Goal: Task Accomplishment & Management: Use online tool/utility

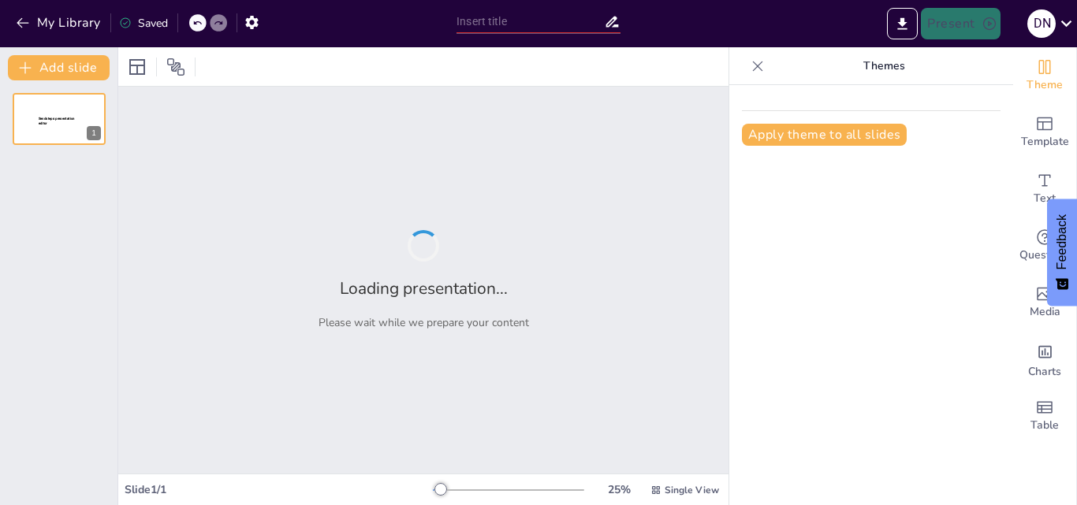
type input "Imported 2 LCR_pRACTICO ([DATE]).pptx"
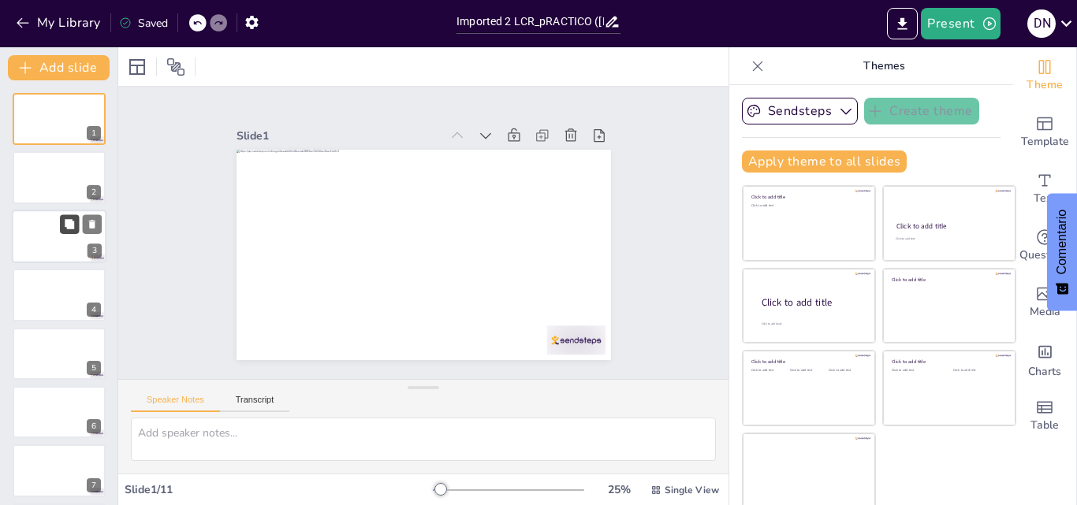
drag, startPoint x: 80, startPoint y: 182, endPoint x: 73, endPoint y: 224, distance: 42.4
click at [80, 183] on div at bounding box center [59, 177] width 93 height 52
click at [65, 237] on div at bounding box center [59, 237] width 95 height 54
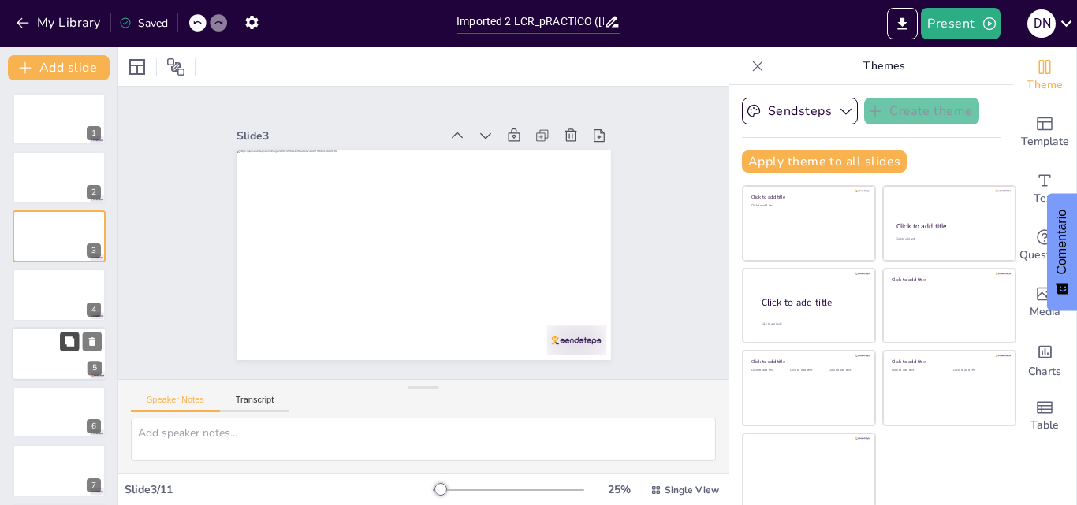
drag, startPoint x: 69, startPoint y: 308, endPoint x: 62, endPoint y: 340, distance: 32.2
click at [65, 318] on div at bounding box center [59, 295] width 93 height 52
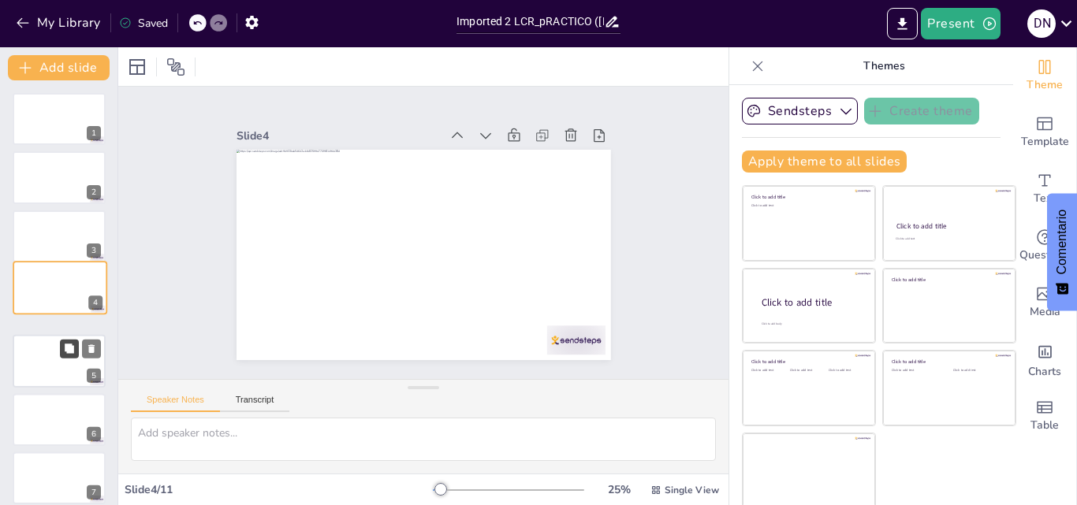
scroll to position [2, 0]
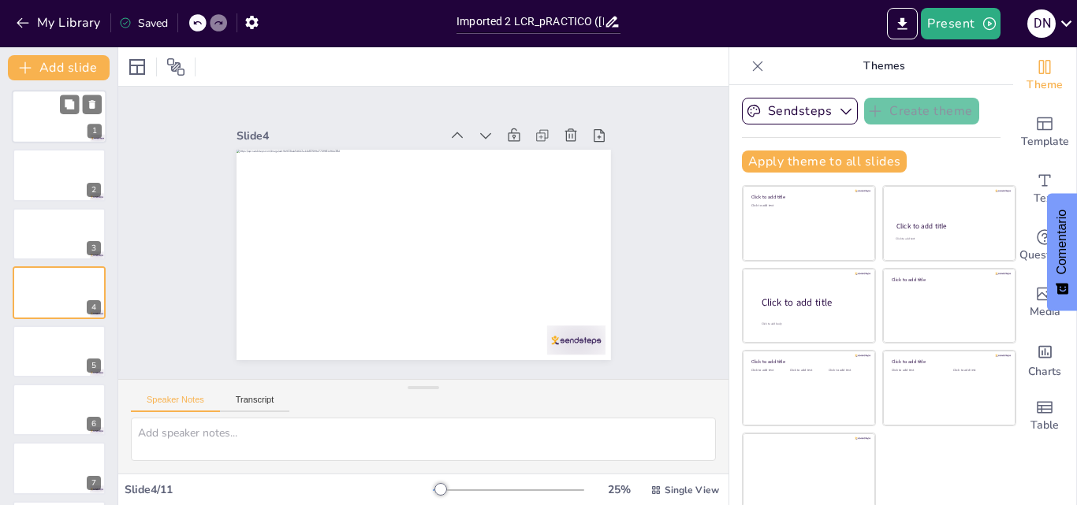
click at [55, 106] on div at bounding box center [59, 117] width 95 height 54
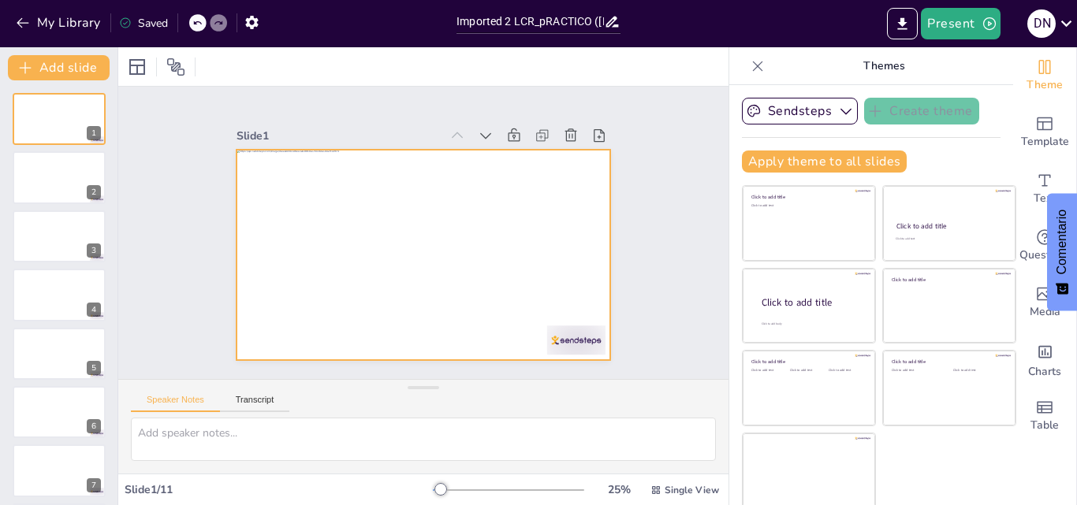
click at [390, 189] on div at bounding box center [443, 222] width 370 height 430
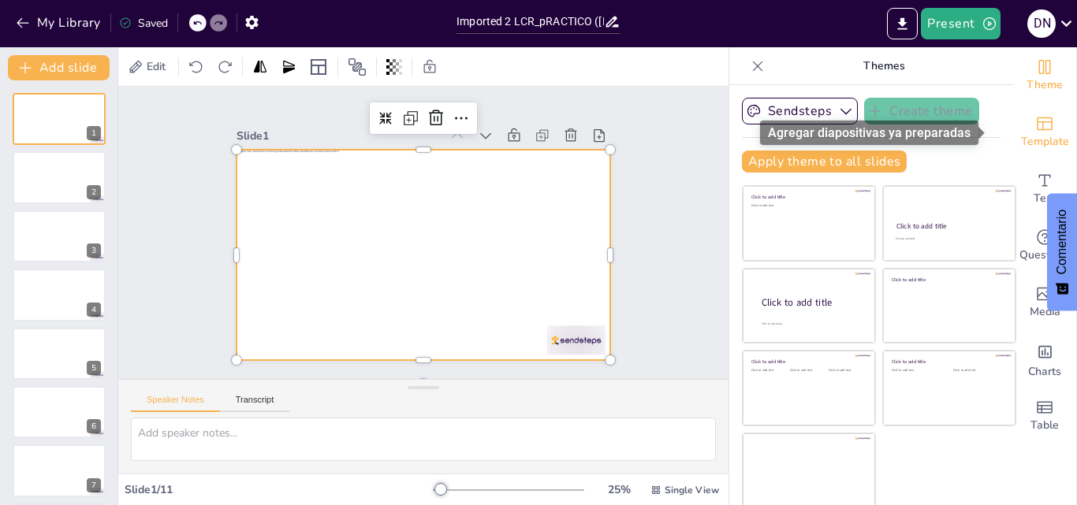
click at [1030, 142] on span "Template" at bounding box center [1045, 141] width 48 height 17
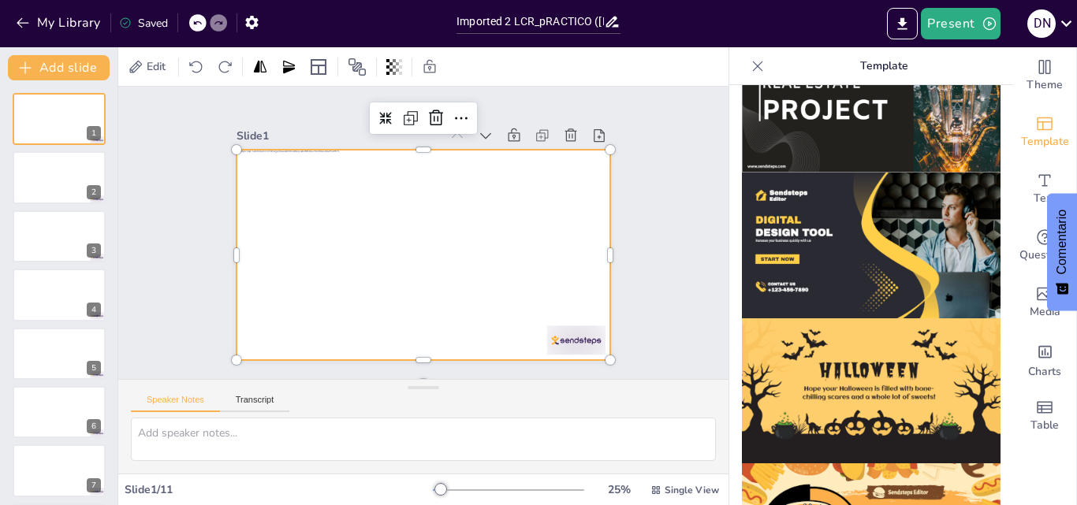
scroll to position [1582, 0]
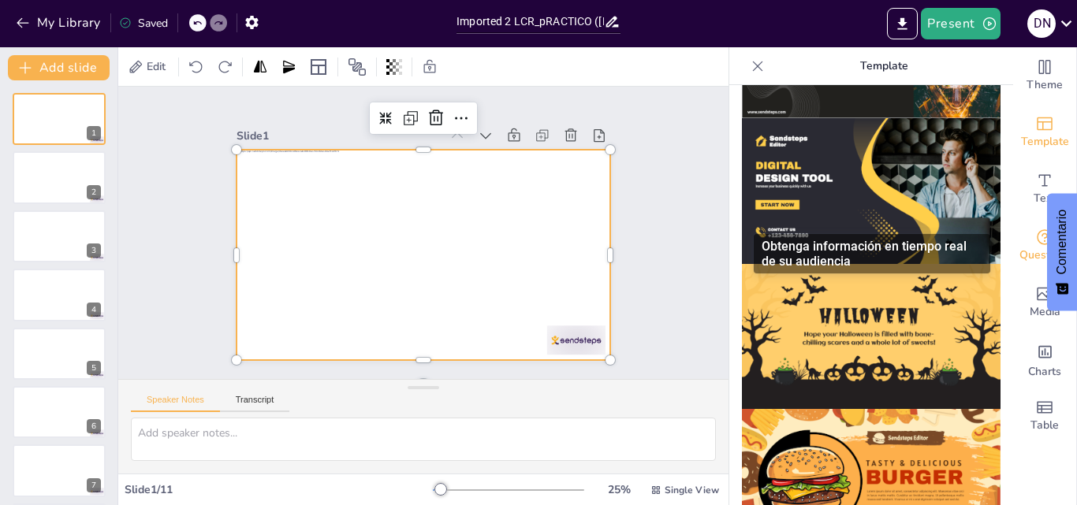
click at [1029, 248] on span "Questions" at bounding box center [1044, 255] width 51 height 17
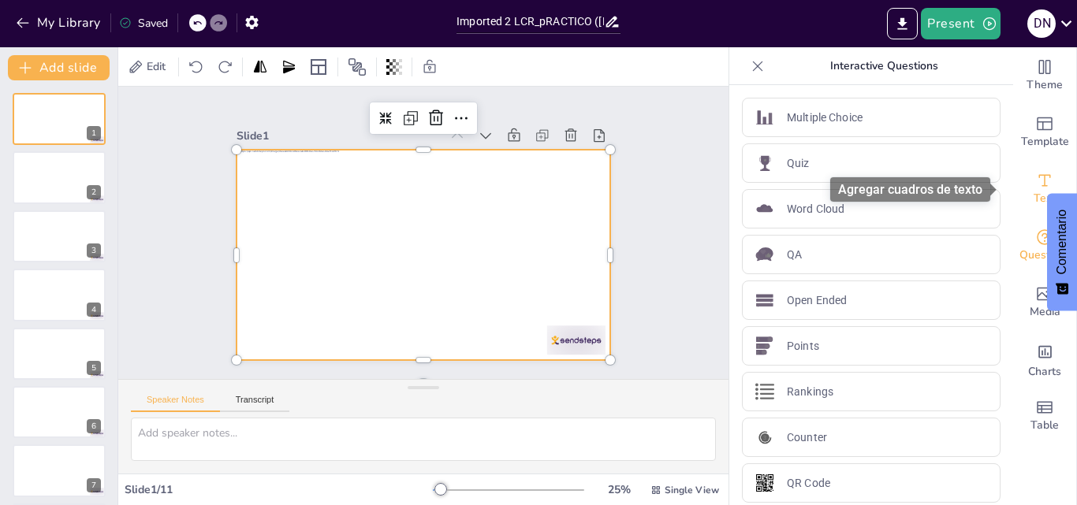
click at [1036, 190] on span "Text" at bounding box center [1045, 198] width 22 height 17
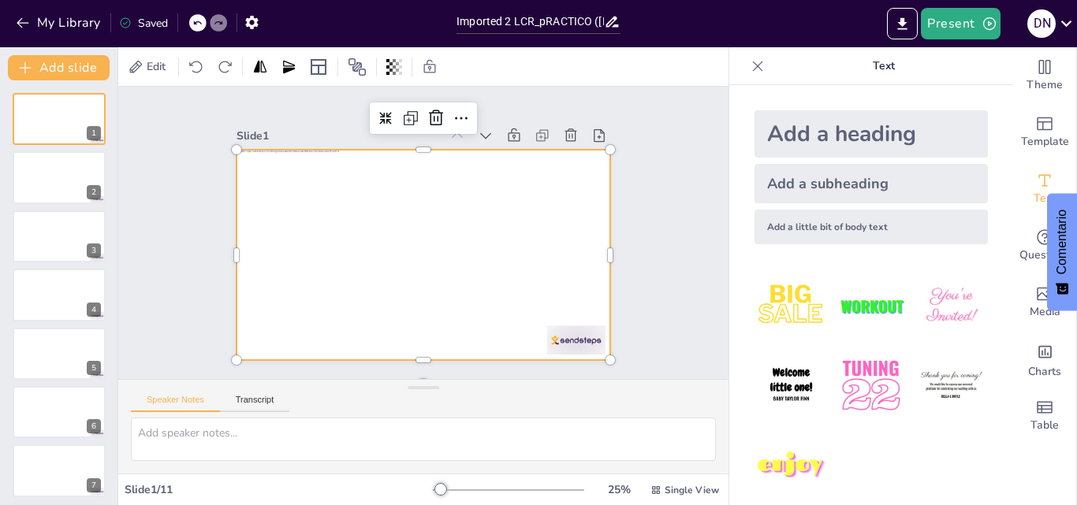
click at [397, 180] on div at bounding box center [426, 211] width 394 height 248
drag, startPoint x: 405, startPoint y: 180, endPoint x: 414, endPoint y: 182, distance: 9.0
click at [406, 180] on div at bounding box center [405, 220] width 390 height 427
click at [829, 139] on div "Add a heading" at bounding box center [870, 133] width 233 height 47
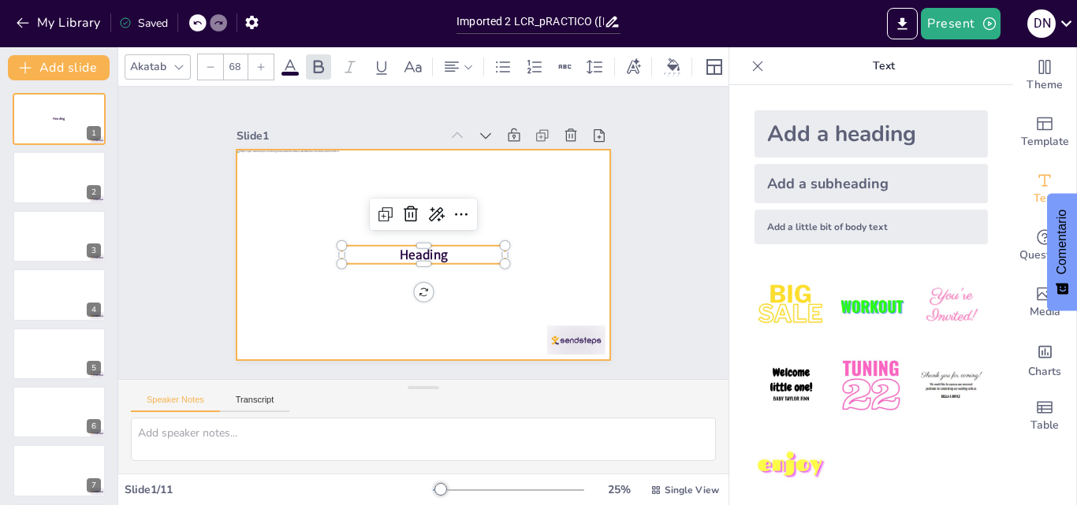
click at [411, 182] on div at bounding box center [424, 211] width 374 height 210
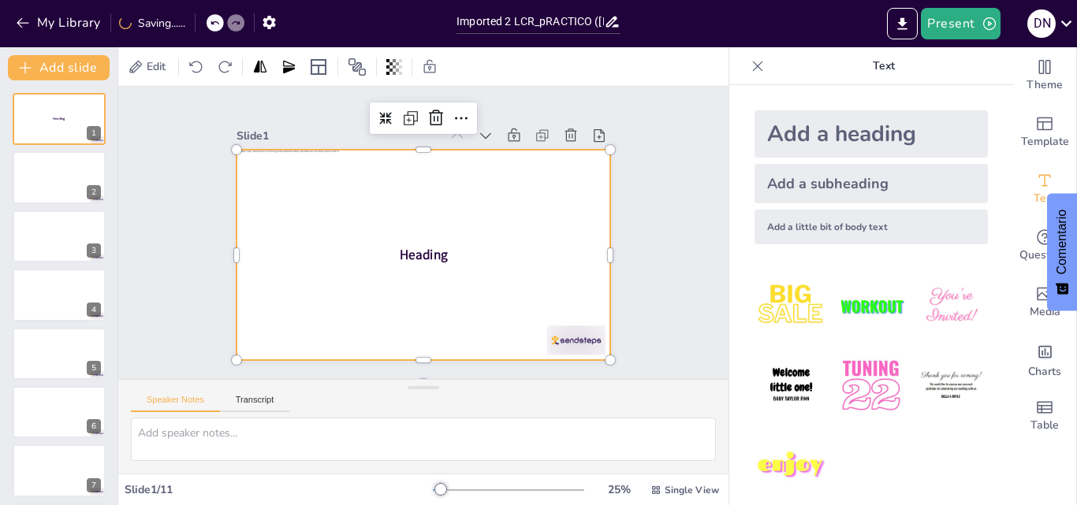
click at [400, 258] on div "Heading" at bounding box center [402, 229] width 284 height 410
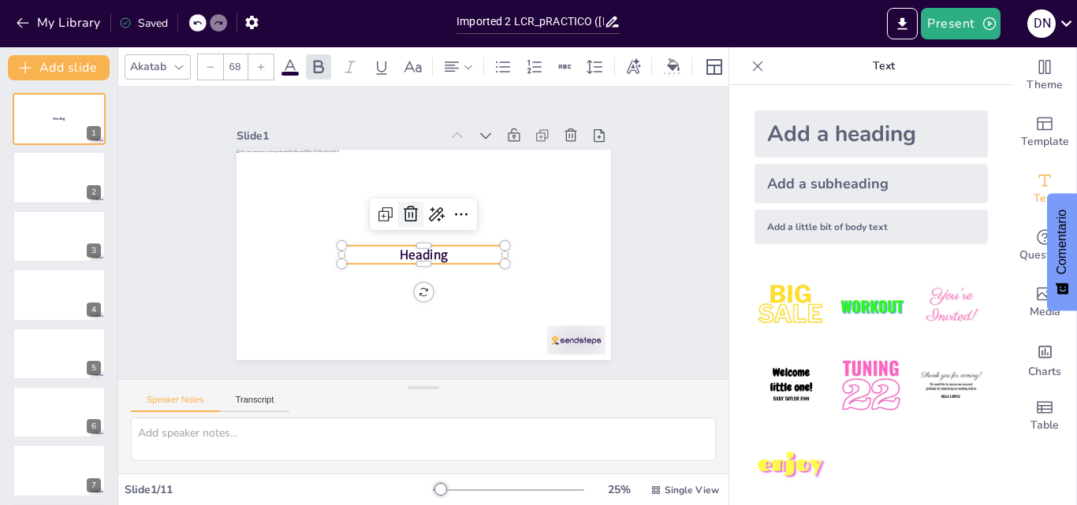
click at [407, 209] on icon at bounding box center [419, 210] width 25 height 25
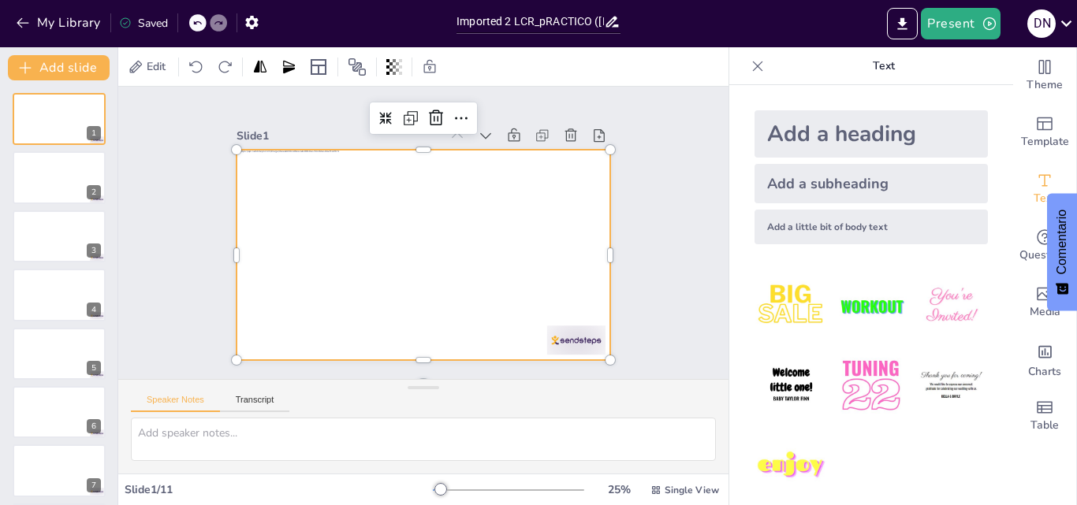
click at [405, 182] on div at bounding box center [402, 226] width 316 height 421
click at [400, 184] on div at bounding box center [424, 255] width 374 height 210
click at [400, 184] on div at bounding box center [402, 237] width 284 height 410
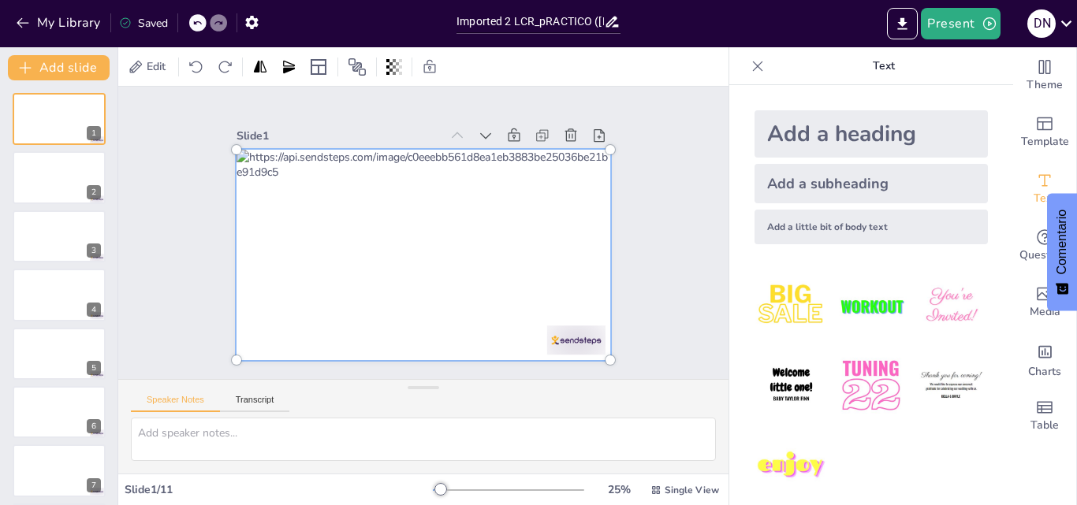
click at [416, 186] on div at bounding box center [408, 249] width 445 height 434
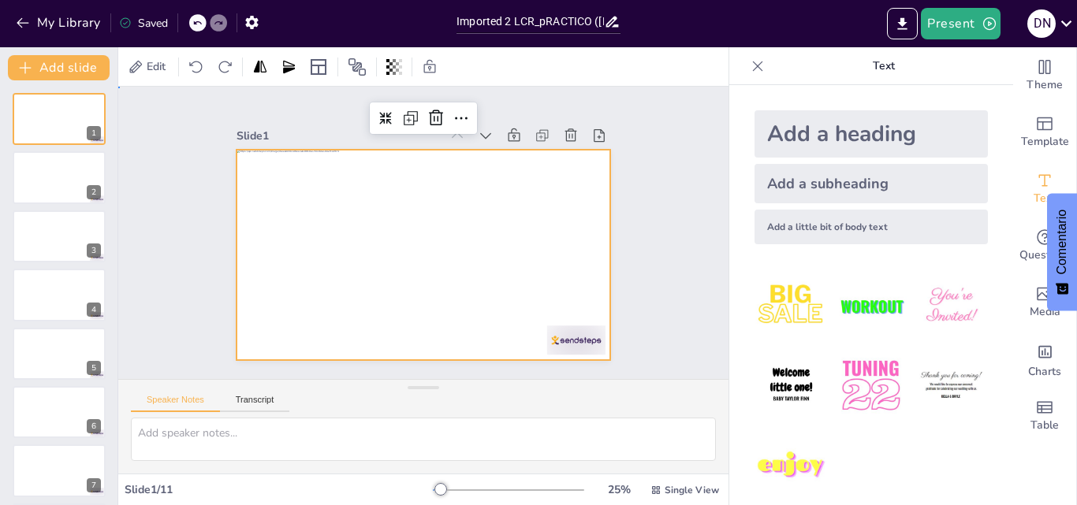
click at [569, 131] on div "Slide 1 Slide 2 Slide 3 Slide 4 Slide 5 Slide 6 Slide 7 Slide 8 Slide 9 Slide 1…" at bounding box center [423, 232] width 292 height 610
drag, startPoint x: 300, startPoint y: 299, endPoint x: 311, endPoint y: 292, distance: 13.1
click at [300, 297] on div at bounding box center [430, 211] width 421 height 315
click at [312, 292] on div at bounding box center [424, 255] width 374 height 210
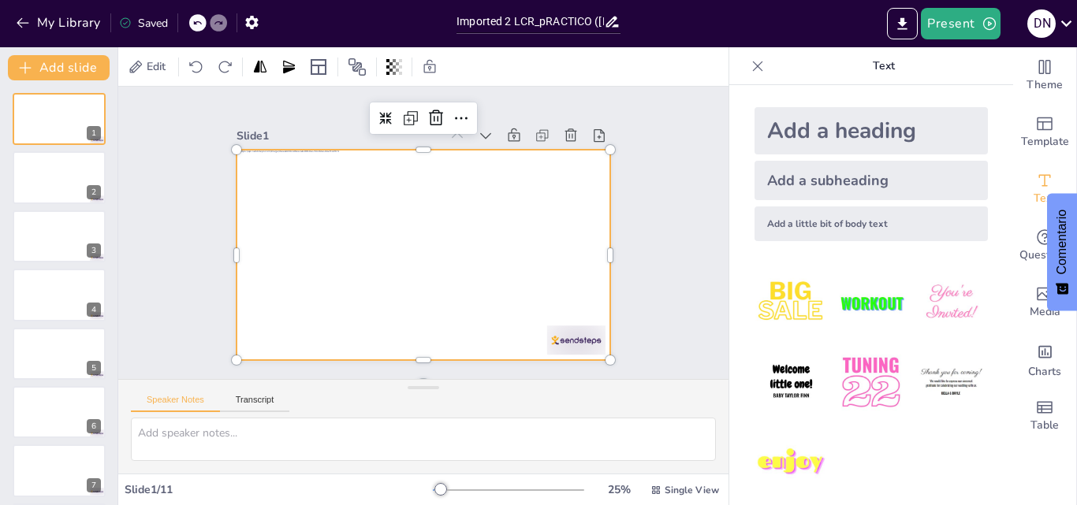
scroll to position [0, 0]
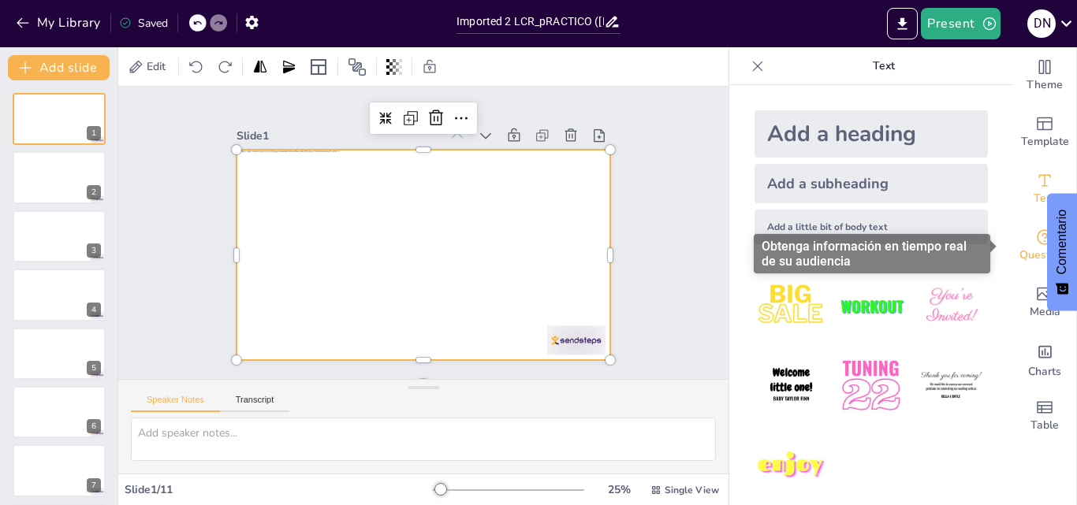
click at [1035, 245] on icon "Get real-time input from your audience" at bounding box center [1044, 237] width 19 height 19
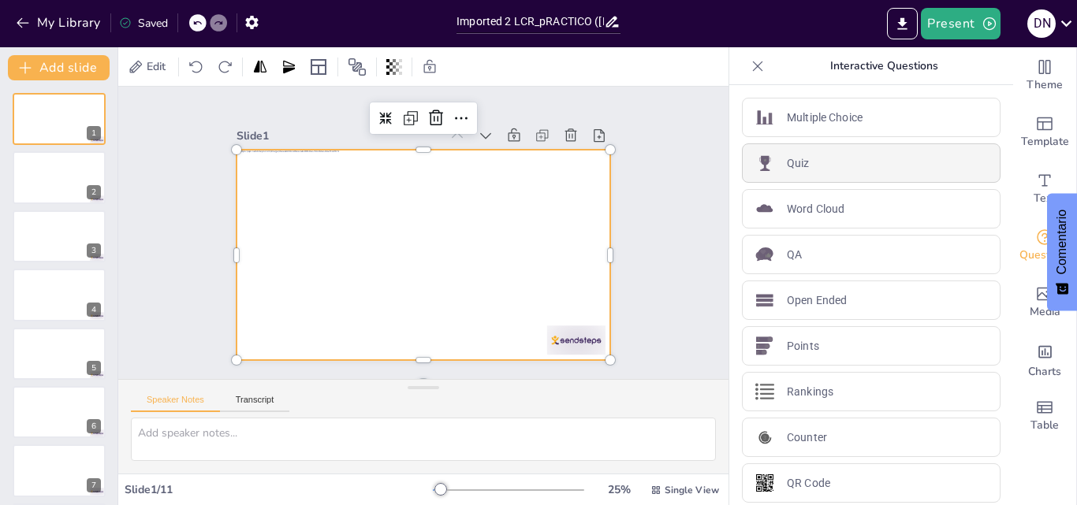
click at [789, 159] on p "Quiz" at bounding box center [798, 163] width 23 height 17
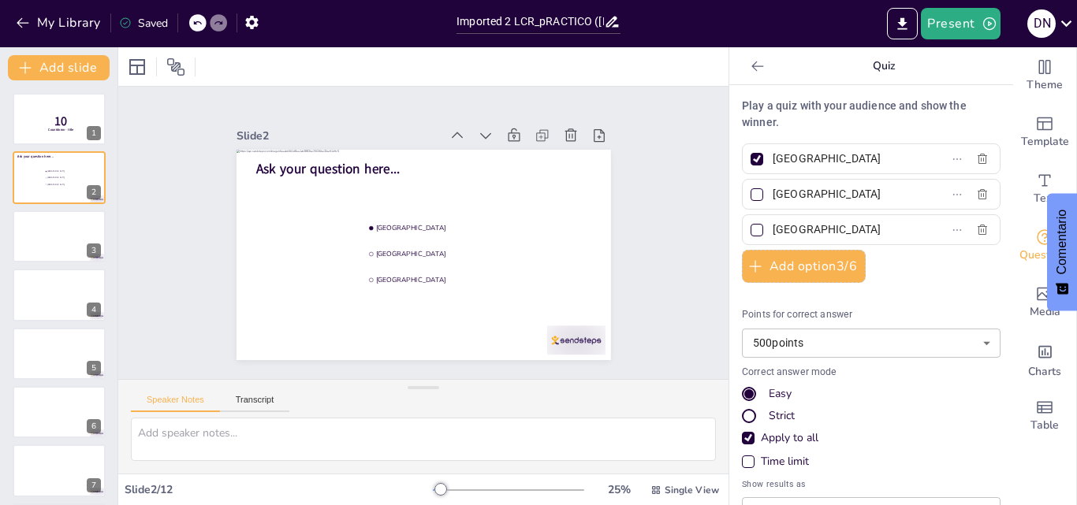
click at [750, 61] on icon at bounding box center [758, 66] width 16 height 16
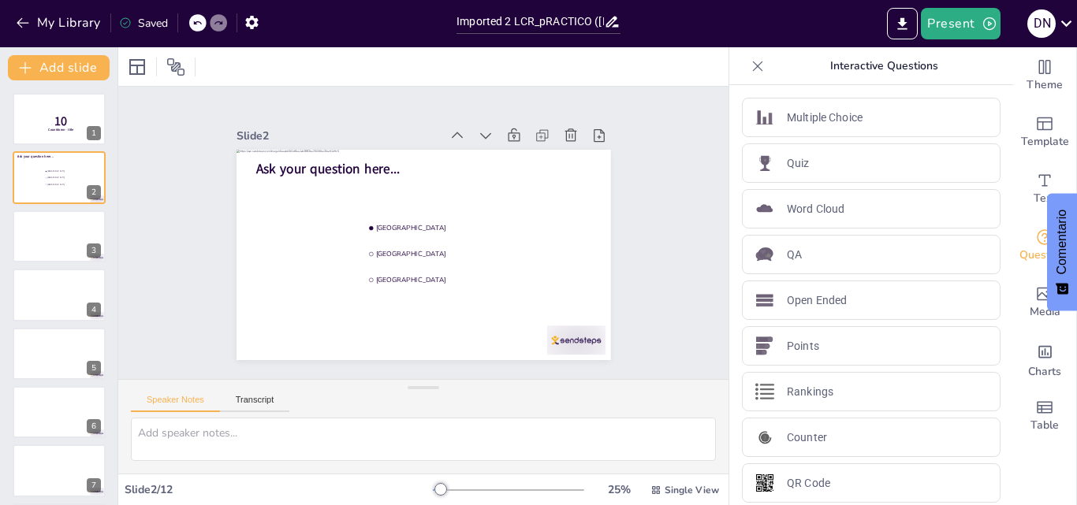
click at [750, 58] on icon at bounding box center [758, 66] width 16 height 16
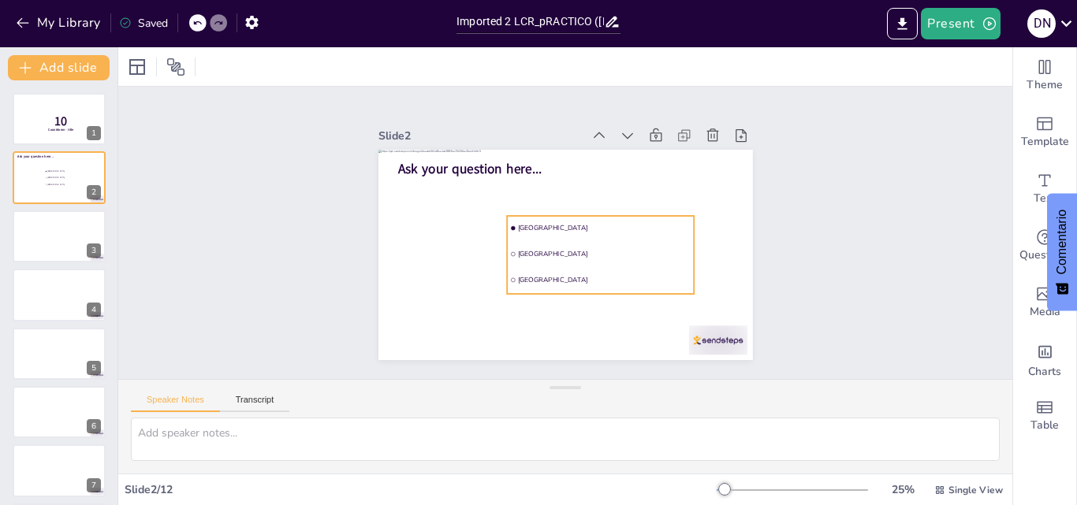
click at [551, 275] on div "Ask your question here... Amsterdam Rotterdam The Hague" at bounding box center [583, 314] width 366 height 78
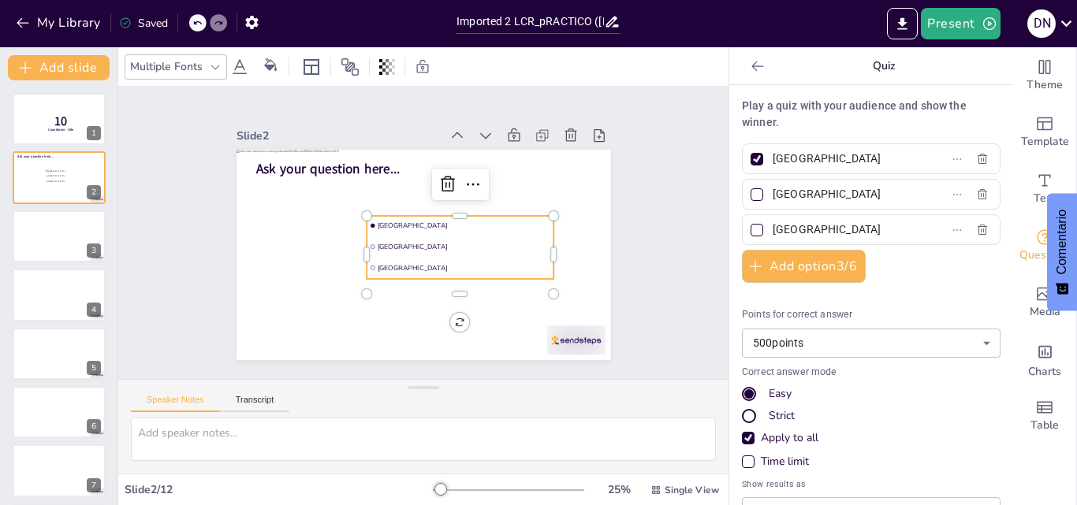
drag, startPoint x: 435, startPoint y: 177, endPoint x: 447, endPoint y: 170, distance: 13.4
click at [415, 274] on icon at bounding box center [404, 284] width 20 height 20
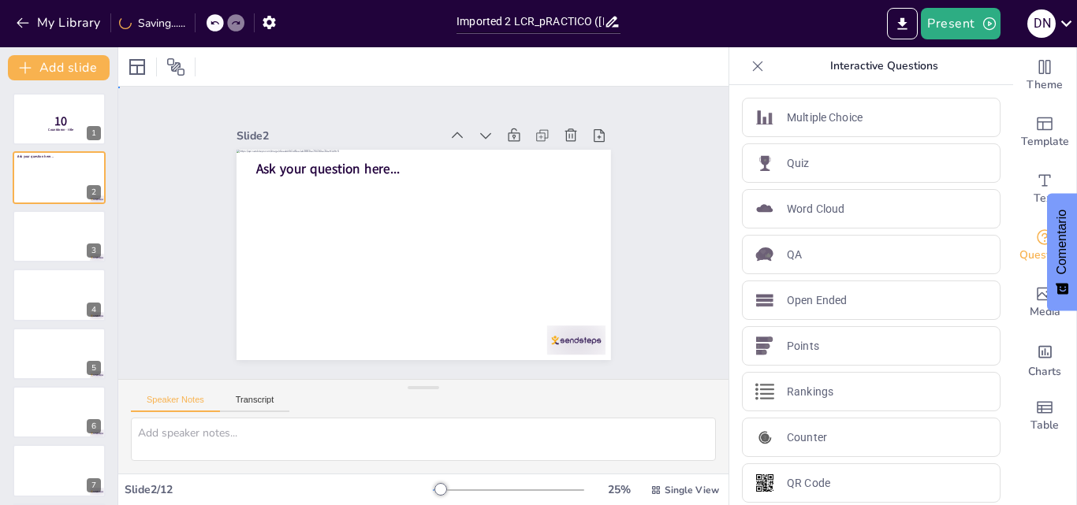
click at [643, 225] on div "Slide 1 10 Countdown - title Slide 2 Ask your question here... Slide 3 Slide 4 …" at bounding box center [423, 233] width 499 height 514
click at [750, 69] on icon at bounding box center [758, 66] width 16 height 16
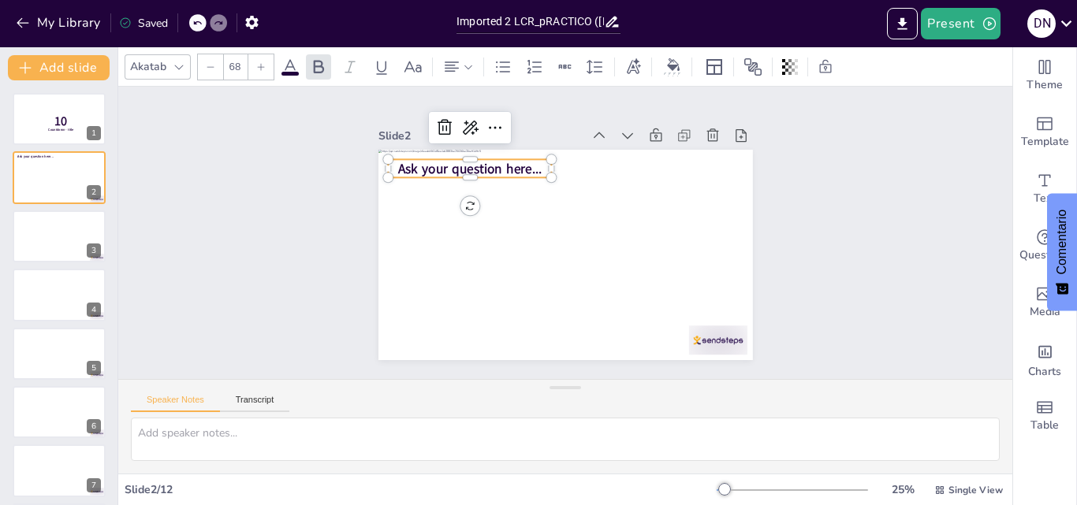
click at [486, 162] on span "Ask your question here..." at bounding box center [515, 130] width 134 height 88
click at [471, 107] on icon at bounding box center [483, 96] width 24 height 24
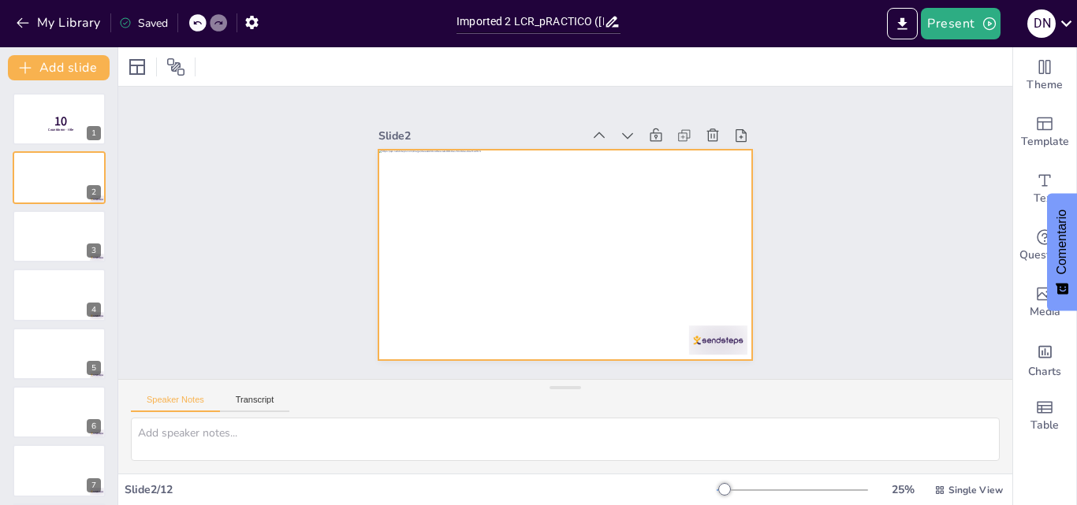
click at [676, 220] on div at bounding box center [558, 254] width 421 height 316
click at [457, 197] on icon at bounding box center [447, 207] width 20 height 20
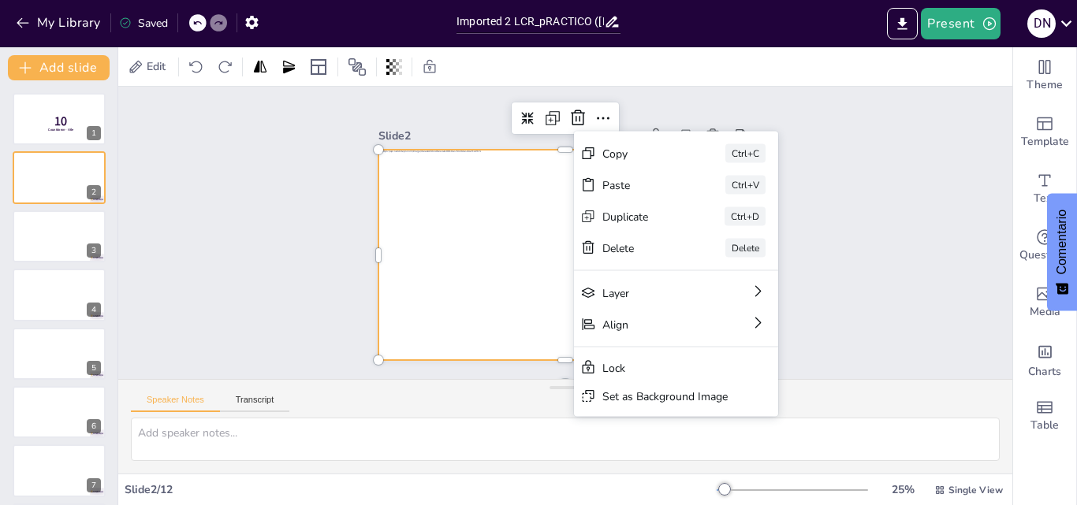
click at [466, 114] on div "Slide 1 10 Countdown - title Slide 2 Slide 3 Slide 4 Slide 5 Slide 6 Slide 7 Sl…" at bounding box center [565, 233] width 255 height 374
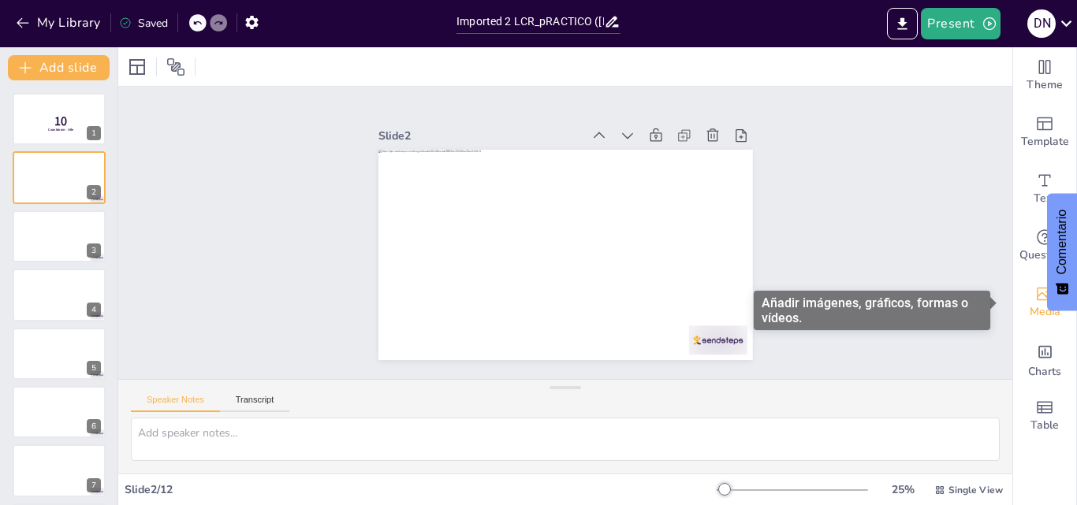
click at [1030, 313] on span "Media" at bounding box center [1045, 312] width 31 height 17
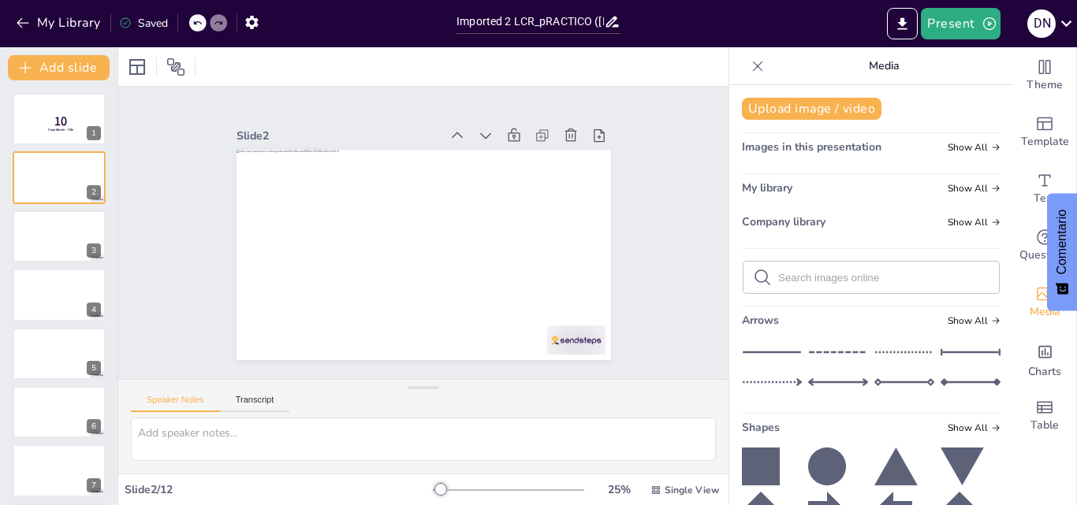
click at [750, 65] on icon at bounding box center [758, 66] width 16 height 16
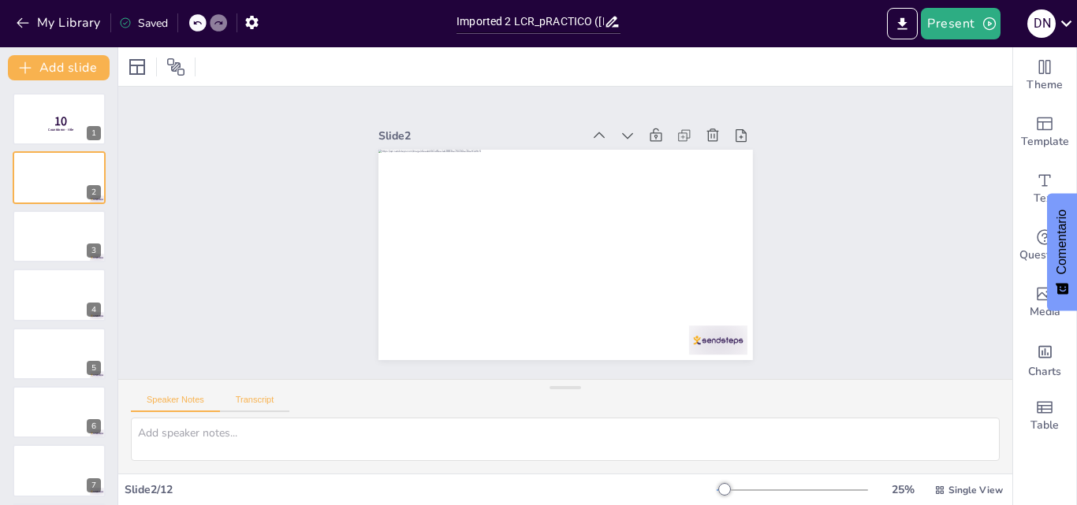
click at [253, 402] on button "Transcript" at bounding box center [255, 403] width 70 height 17
click at [818, 402] on button "Google US English (en-US)" at bounding box center [883, 401] width 158 height 25
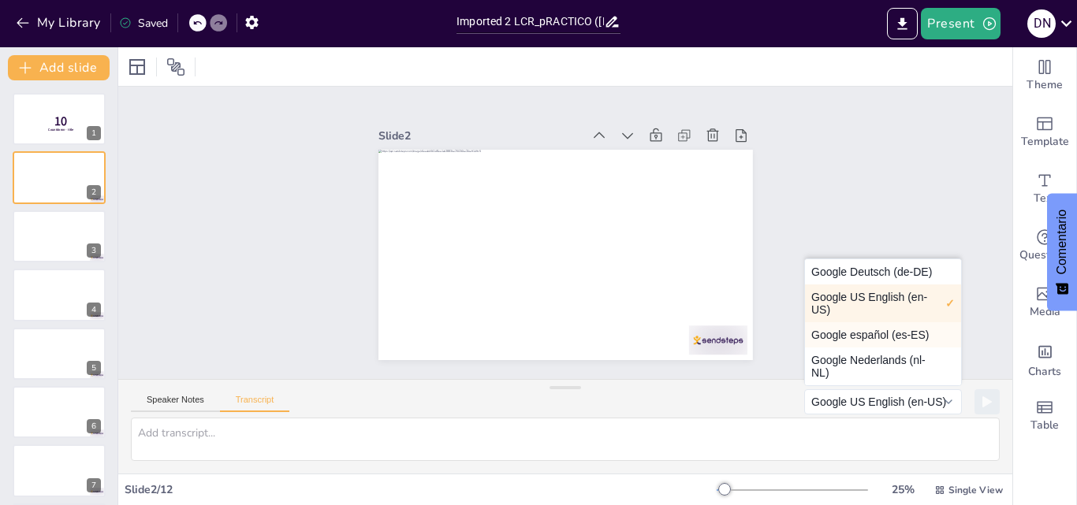
click at [839, 333] on button "Google español (es-ES)" at bounding box center [883, 334] width 156 height 25
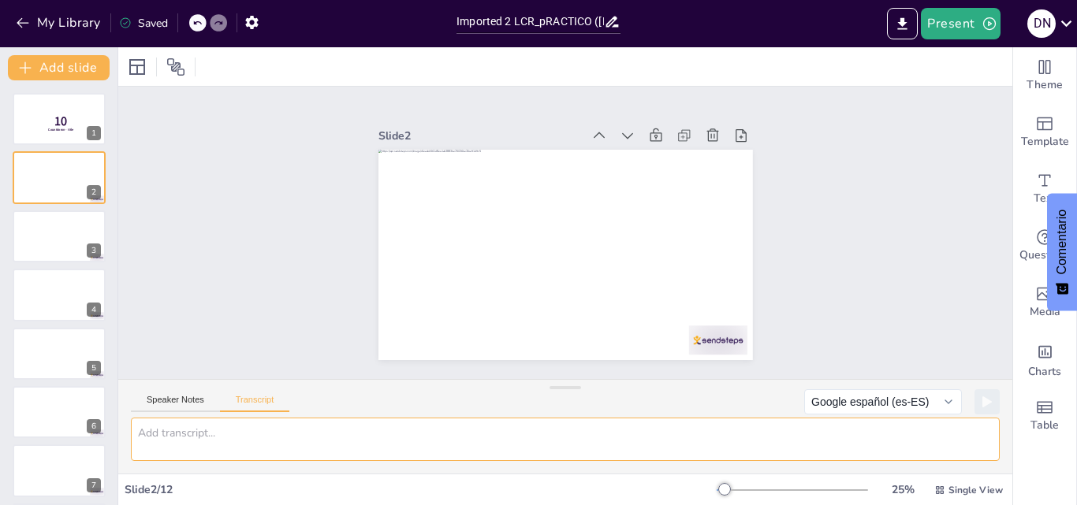
click at [199, 437] on textarea at bounding box center [565, 439] width 869 height 43
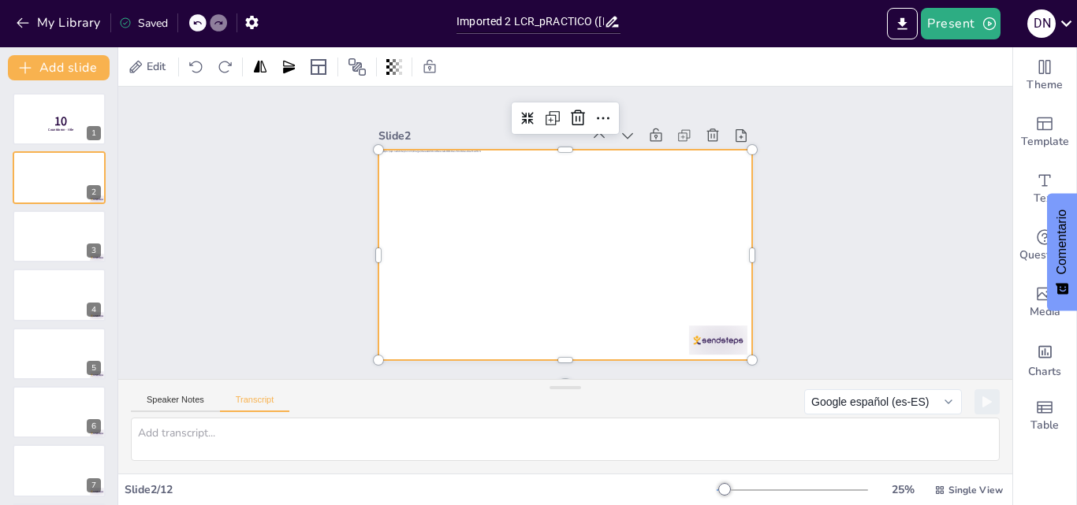
click at [418, 288] on div at bounding box center [548, 248] width 407 height 419
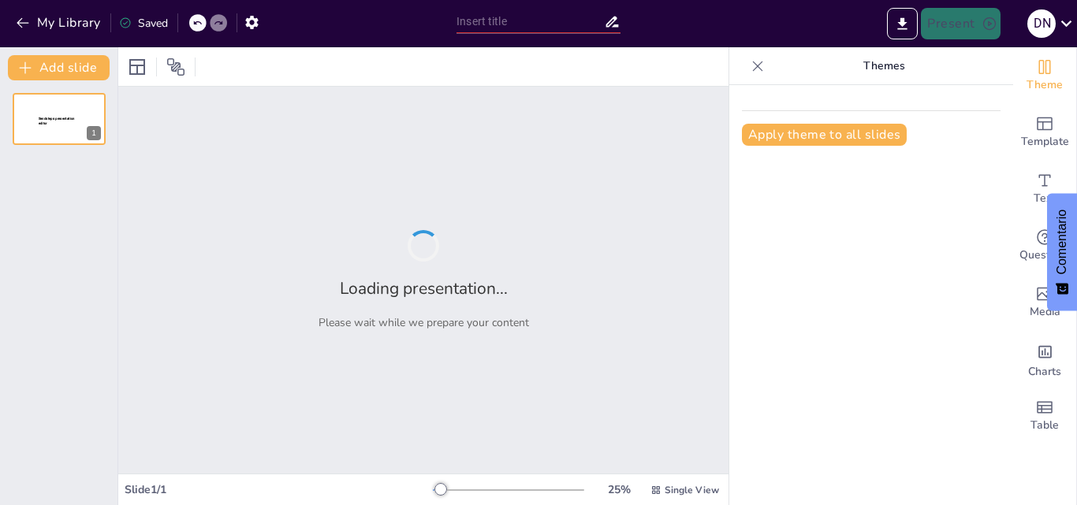
type input "Imported 2 LCR_pRACTICO ([DATE]).pptx"
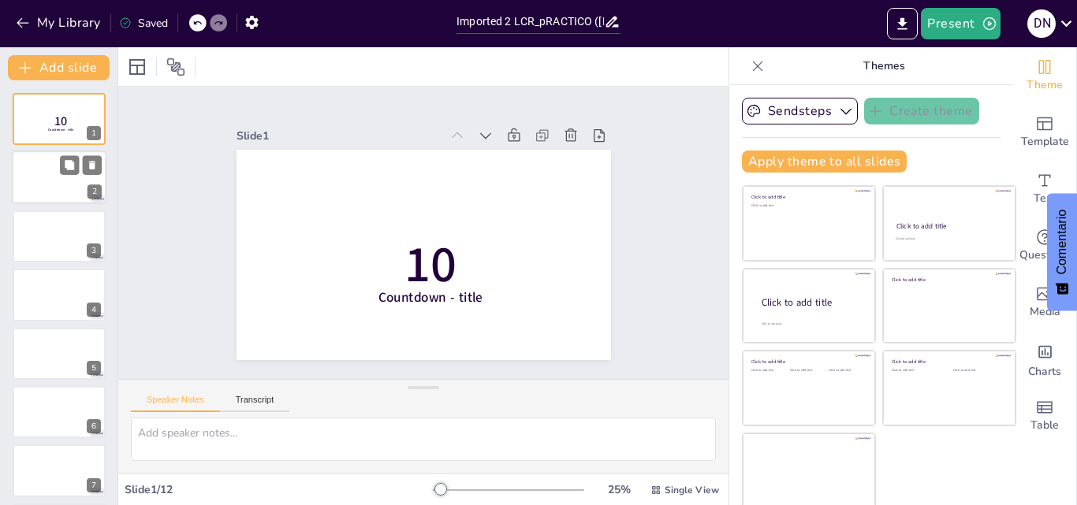
click at [47, 175] on div at bounding box center [59, 178] width 95 height 54
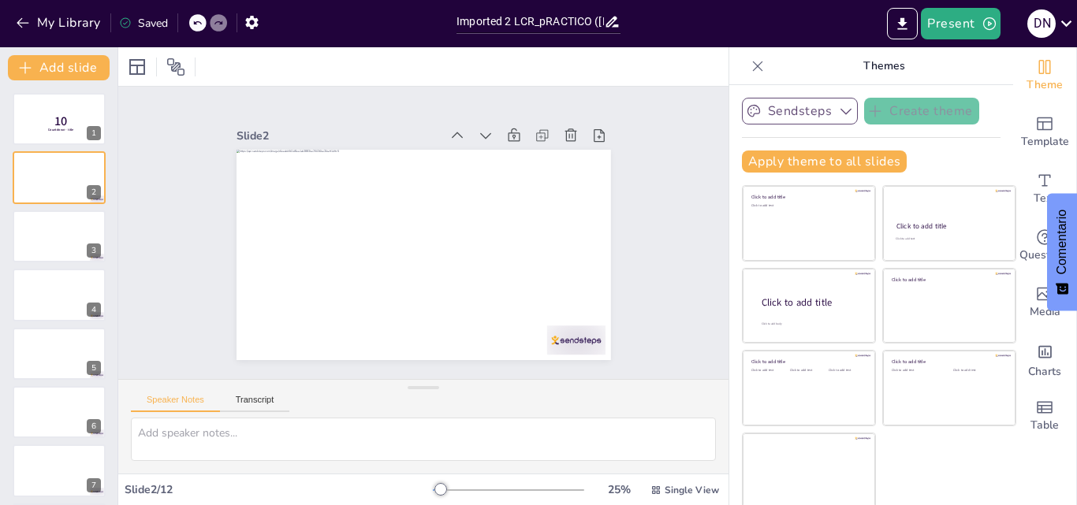
click at [838, 109] on icon "button" at bounding box center [846, 111] width 16 height 16
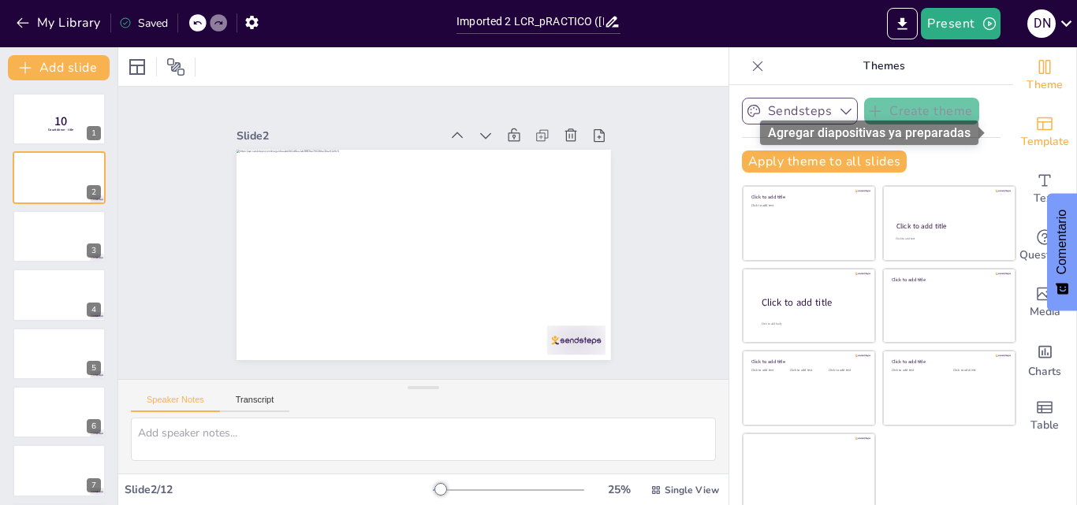
click at [1035, 125] on icon "Add ready made slides" at bounding box center [1044, 123] width 19 height 19
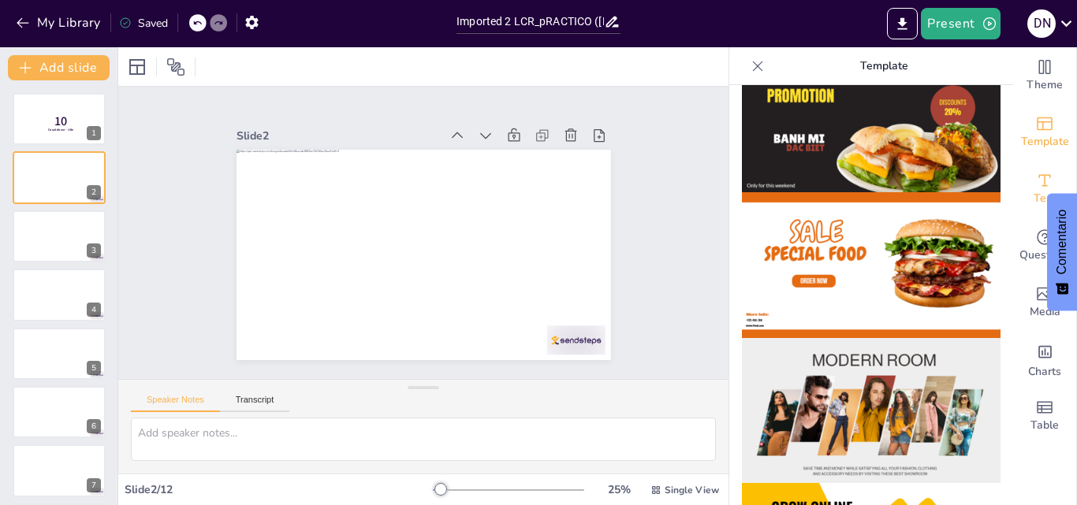
scroll to position [79, 0]
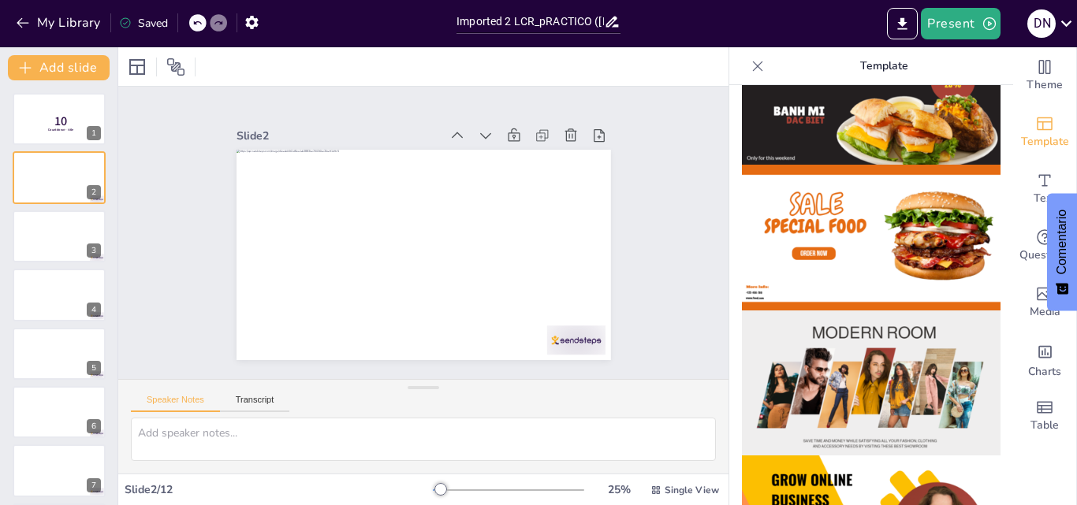
drag, startPoint x: 996, startPoint y: 166, endPoint x: 981, endPoint y: 297, distance: 132.5
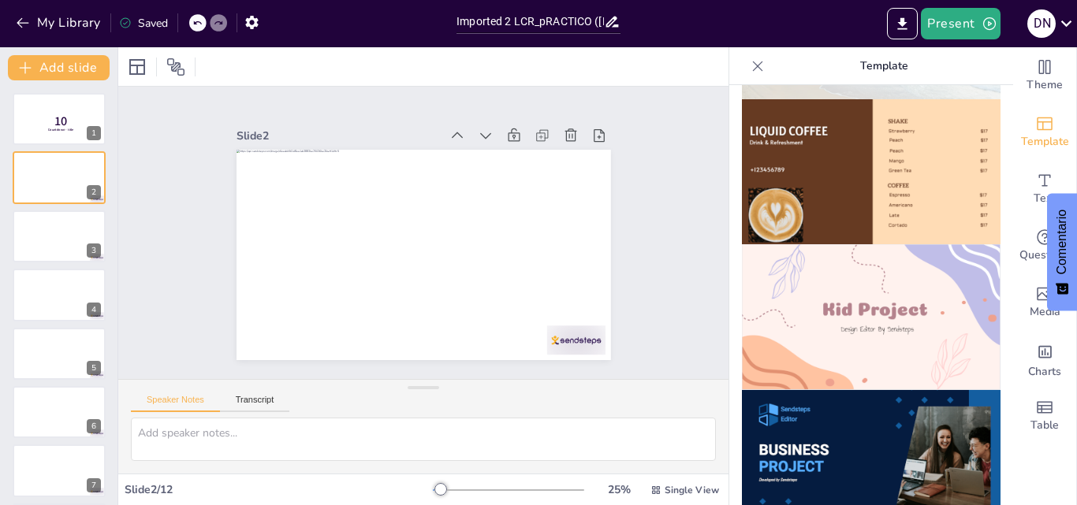
scroll to position [1030, 0]
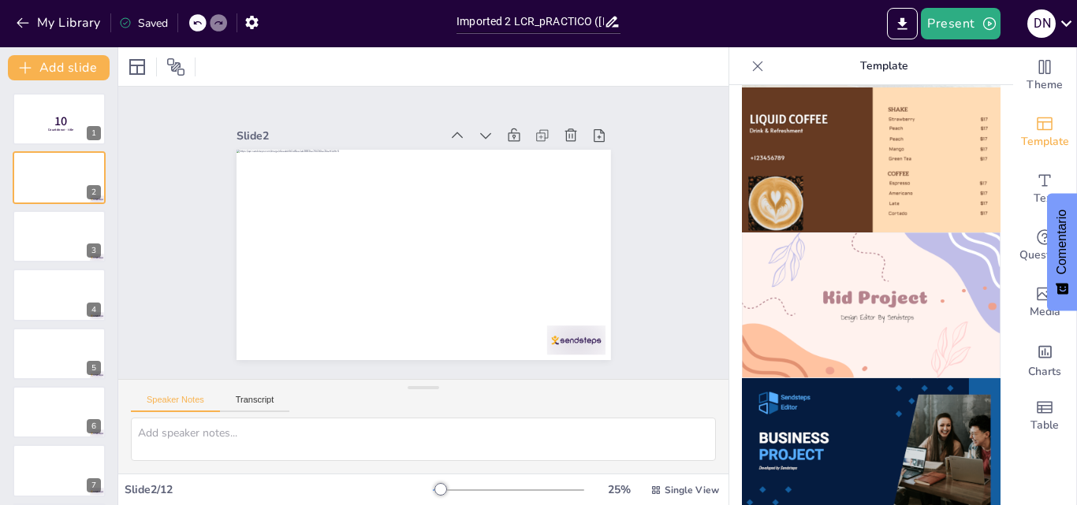
click at [880, 257] on img at bounding box center [871, 306] width 259 height 146
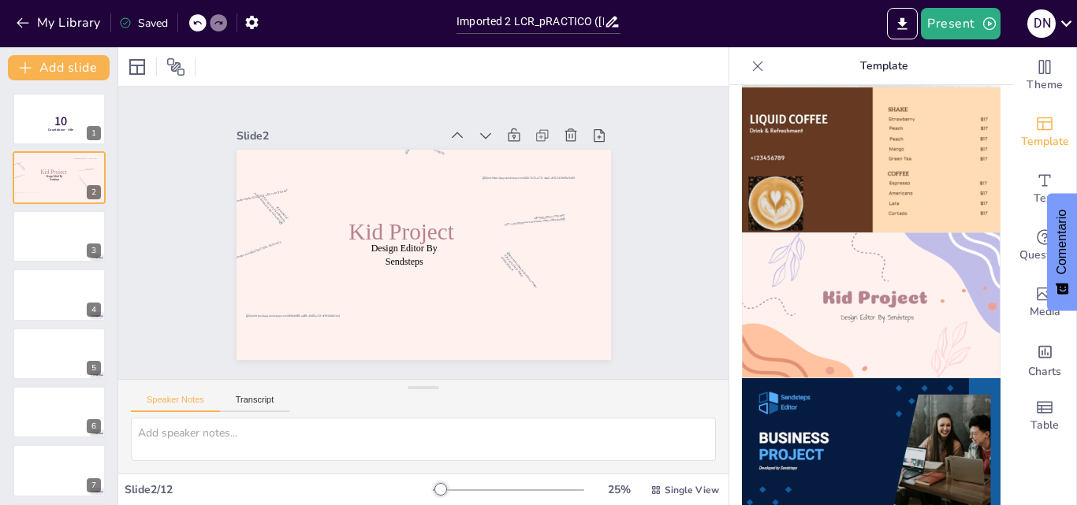
click at [872, 261] on img at bounding box center [871, 306] width 259 height 146
click at [514, 203] on icon at bounding box center [524, 213] width 21 height 21
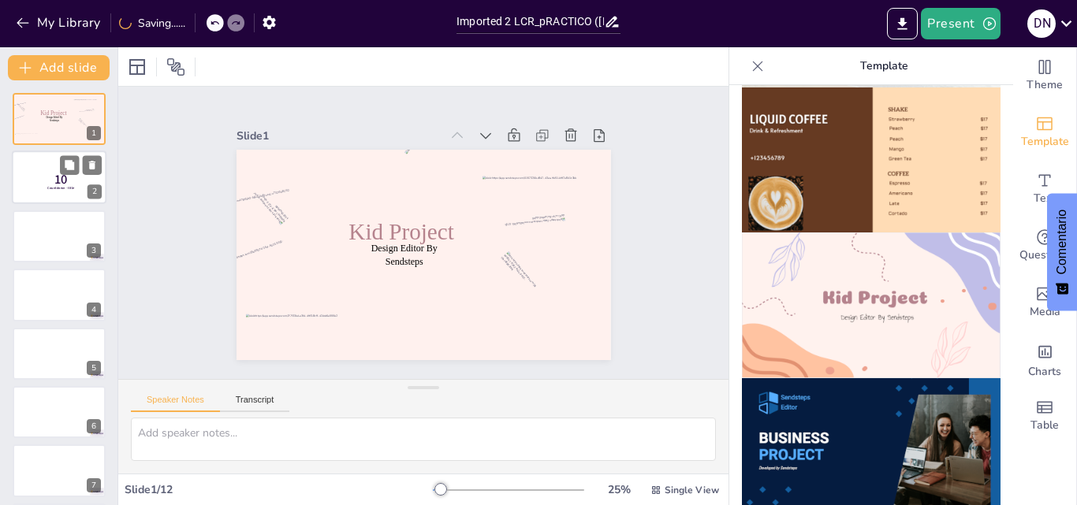
click at [28, 181] on div at bounding box center [59, 178] width 95 height 54
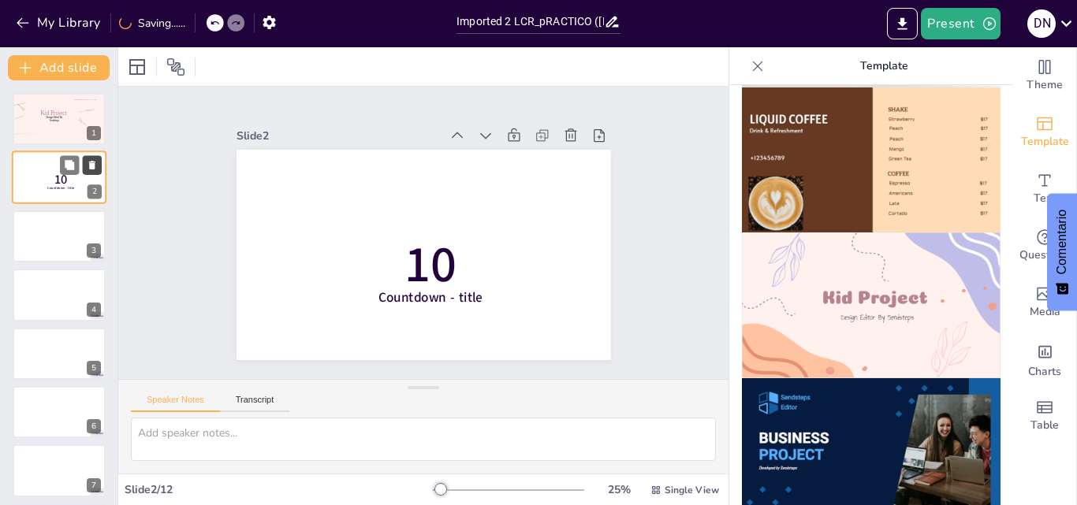
click at [92, 165] on icon at bounding box center [92, 166] width 6 height 9
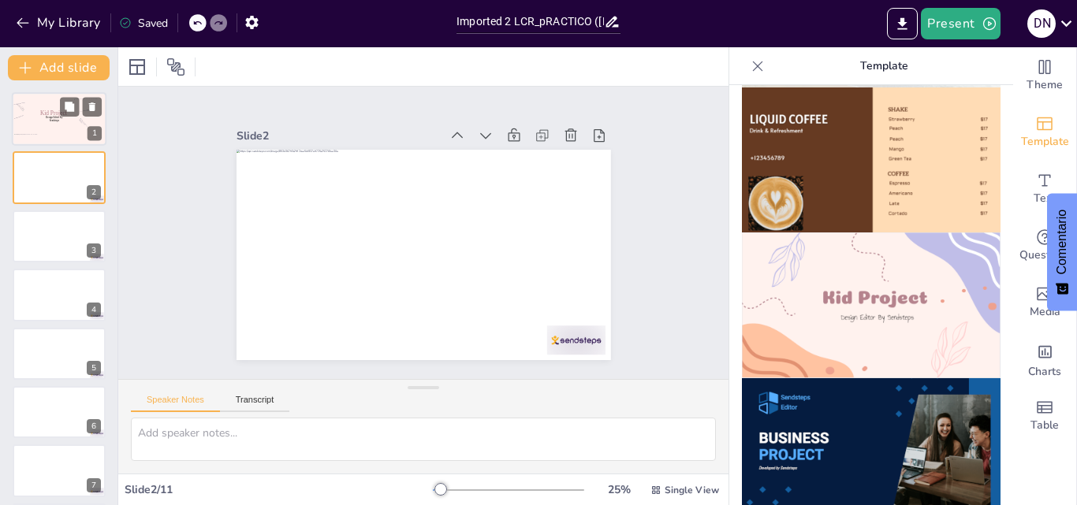
click at [53, 119] on span "Design Editor By Sendsteps" at bounding box center [54, 119] width 17 height 6
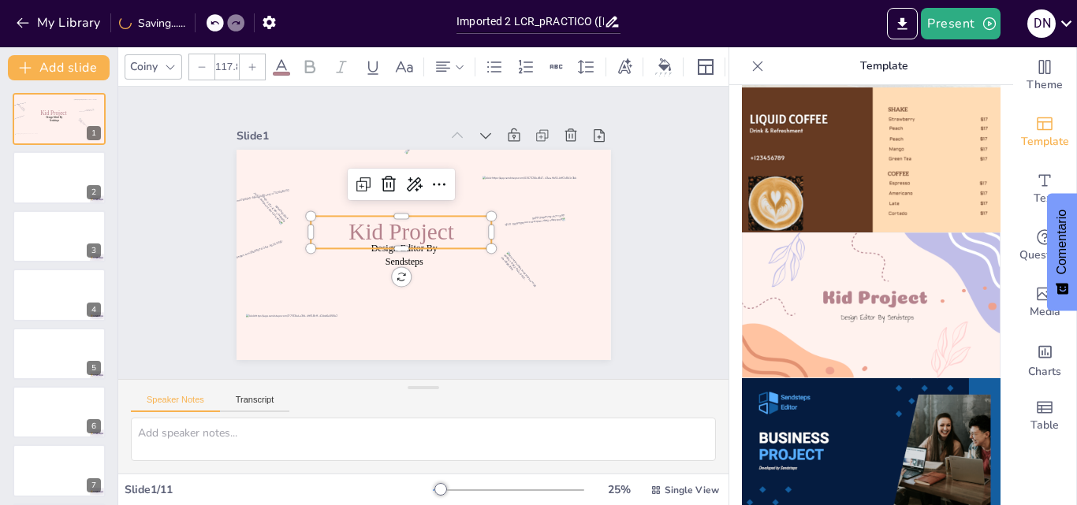
click at [382, 229] on span "Kid Project" at bounding box center [402, 227] width 108 height 47
click at [457, 183] on icon at bounding box center [467, 193] width 20 height 20
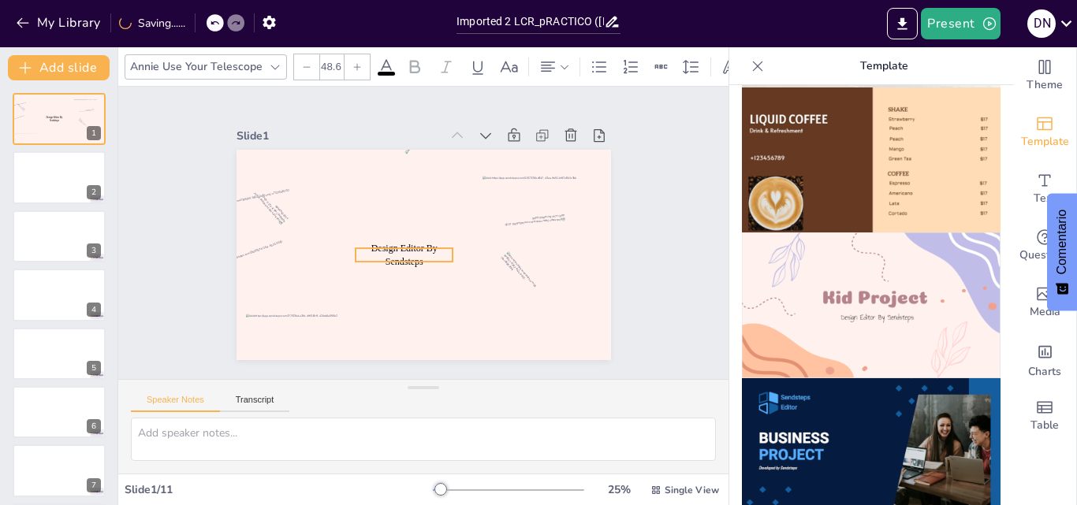
click at [382, 248] on p "Design Editor By Sendsteps" at bounding box center [418, 262] width 98 height 72
drag, startPoint x: 626, startPoint y: 170, endPoint x: 727, endPoint y: 138, distance: 106.0
click at [641, 170] on div "Slide 1 Design Editor By Sendsteps Slide 2 Slide 3 Slide 4 Slide 5 Slide 6 Slid…" at bounding box center [423, 232] width 486 height 301
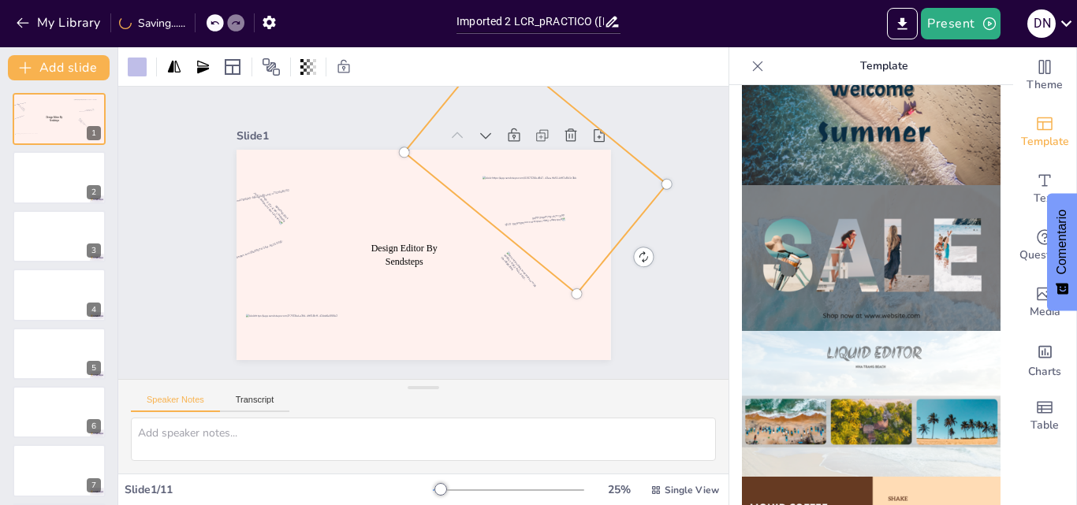
scroll to position [636, 0]
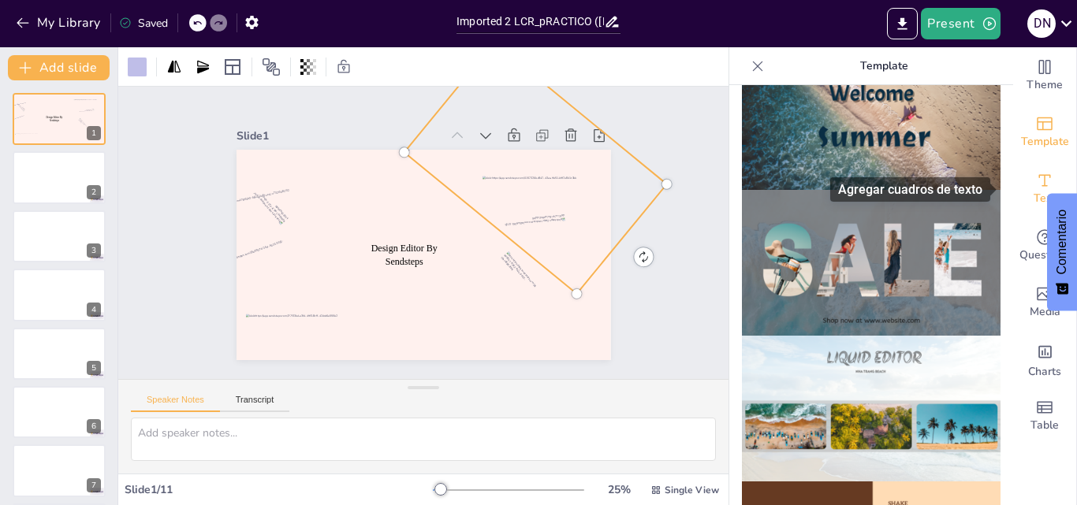
click at [1015, 189] on div "Text" at bounding box center [1044, 189] width 63 height 57
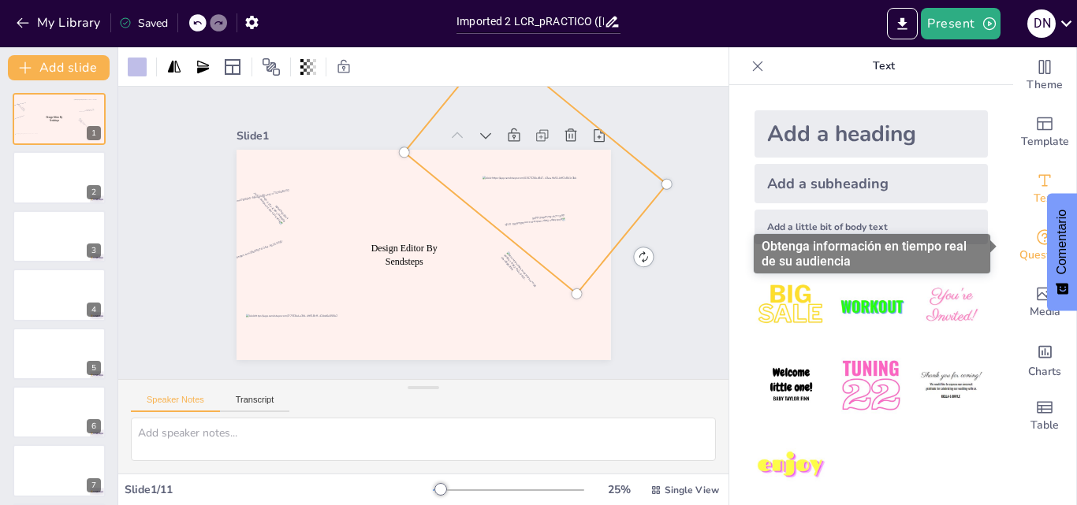
click at [1019, 248] on span "Questions" at bounding box center [1044, 255] width 51 height 17
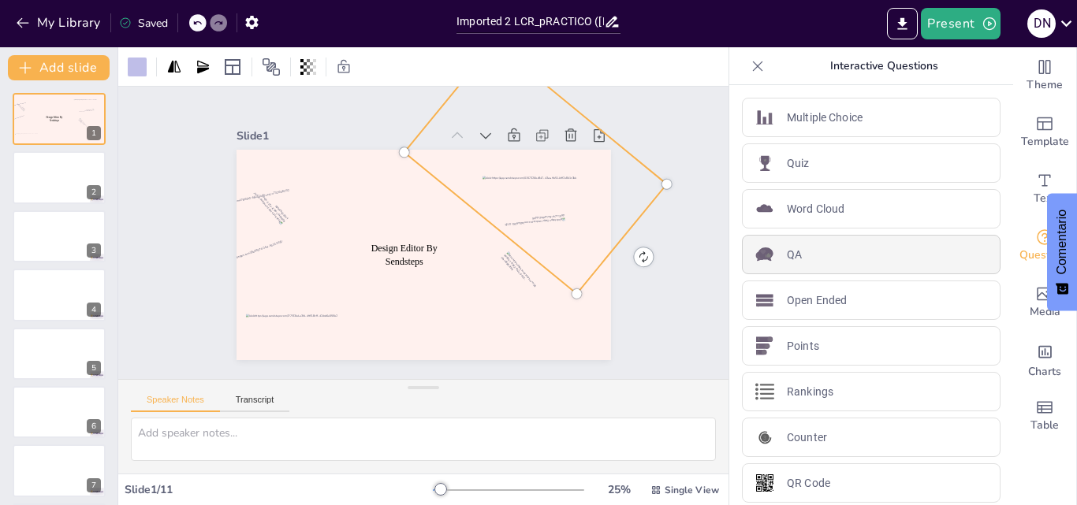
click at [787, 256] on p "QA" at bounding box center [794, 255] width 15 height 17
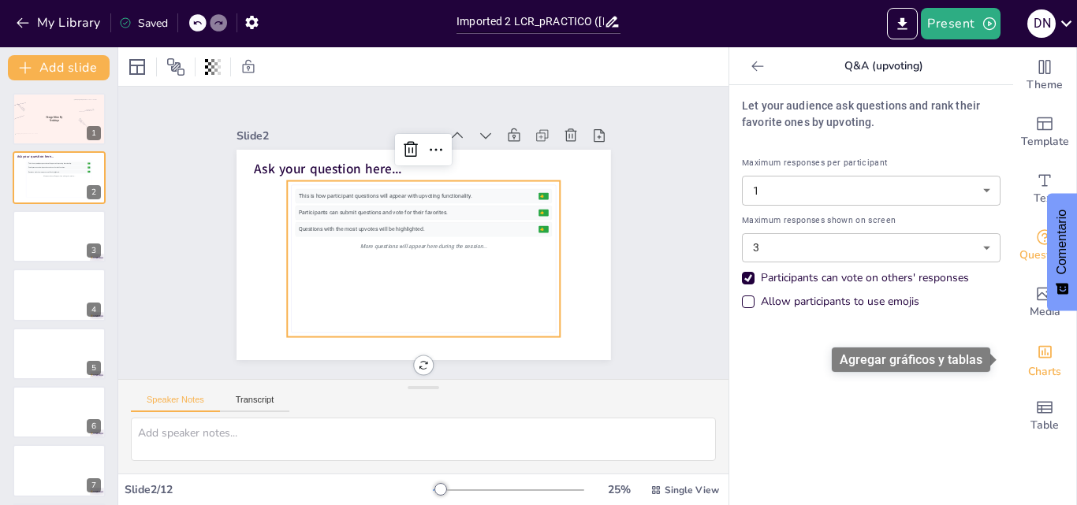
click at [1036, 371] on span "Charts" at bounding box center [1044, 371] width 33 height 17
